Goal: Find specific page/section: Find specific page/section

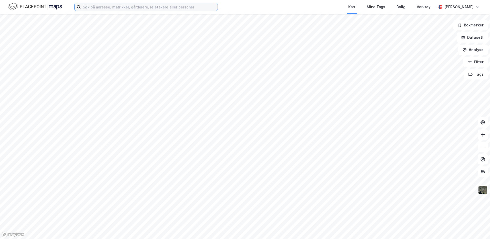
click at [105, 9] on input at bounding box center [149, 7] width 137 height 8
type input "1"
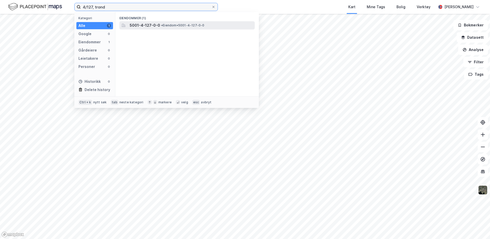
type input "4/127, trond"
click at [146, 25] on span "5001-4-127-0-0" at bounding box center [145, 25] width 30 height 6
